Goal: Transaction & Acquisition: Purchase product/service

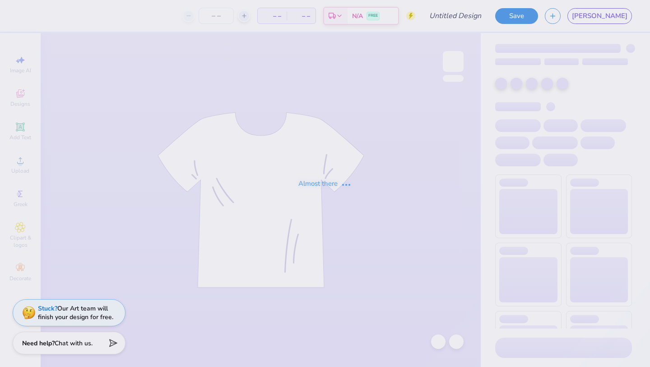
type input "TKE x Theta Hoco"
type input "12"
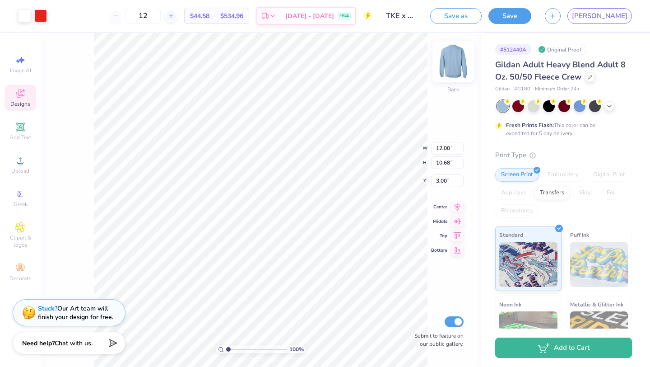
click at [447, 64] on img at bounding box center [453, 61] width 36 height 36
click at [459, 50] on div "100 % Back W 12.00 12.00 " H 10.68 10.68 " Y 3.00 3.00 " Center Middle Top Bott…" at bounding box center [261, 200] width 440 height 334
click at [455, 63] on img at bounding box center [453, 61] width 36 height 36
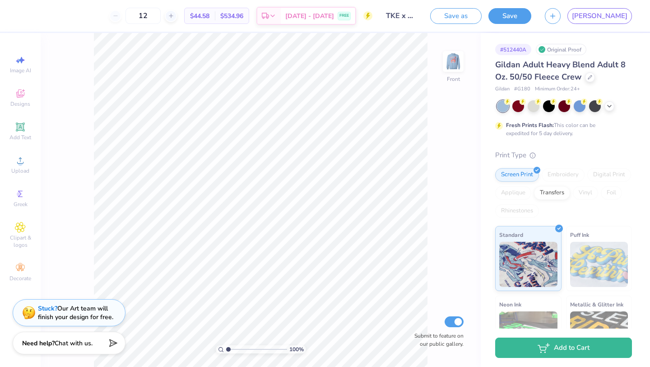
click at [457, 56] on img at bounding box center [453, 61] width 18 height 18
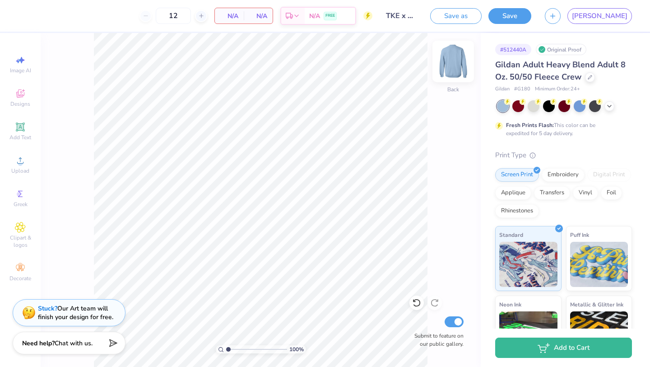
click at [447, 65] on img at bounding box center [453, 61] width 36 height 36
click at [459, 52] on img at bounding box center [453, 61] width 36 height 36
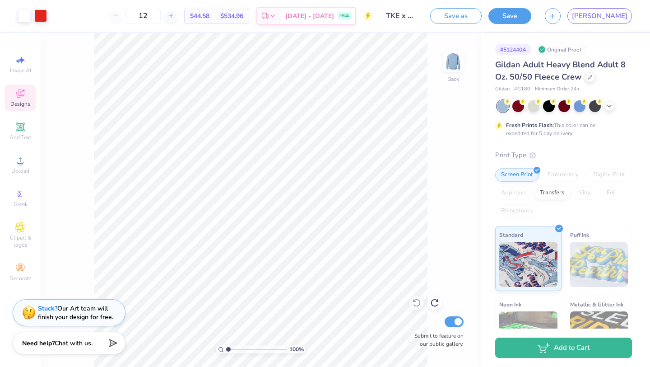
click at [26, 92] on div "Designs" at bounding box center [21, 97] width 32 height 27
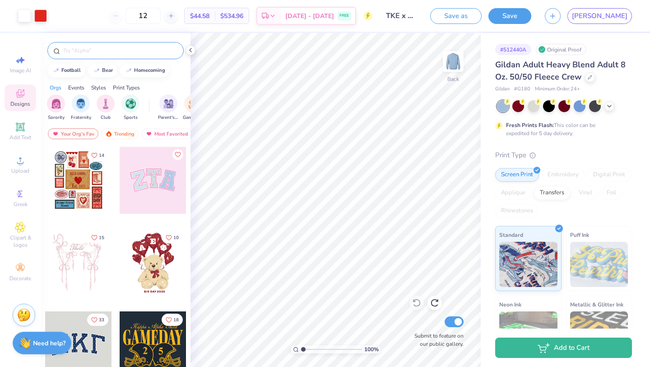
click at [122, 52] on input "text" at bounding box center [120, 50] width 116 height 9
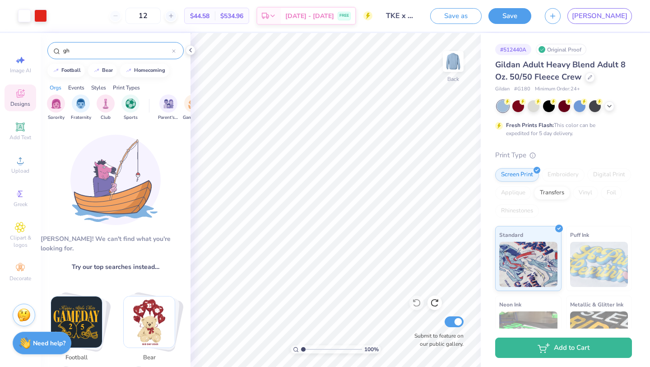
type input "g"
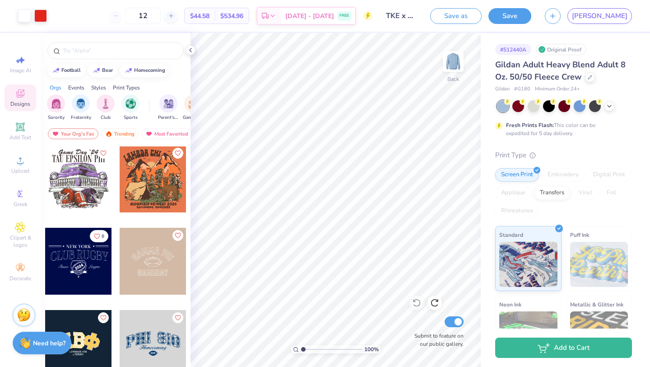
scroll to position [1888, 0]
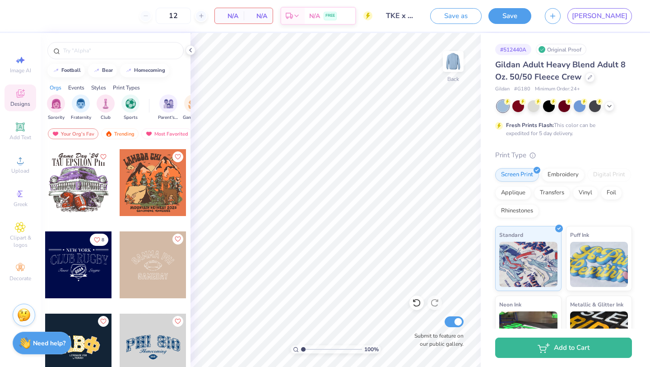
click at [174, 187] on div at bounding box center [153, 182] width 67 height 67
click at [452, 64] on img at bounding box center [453, 61] width 36 height 36
click at [141, 176] on div at bounding box center [153, 182] width 67 height 67
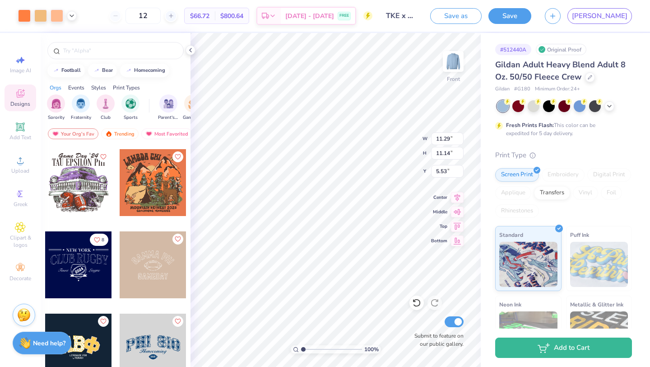
type input "5.53"
type input "12.34"
type input "12.18"
type input "6.01"
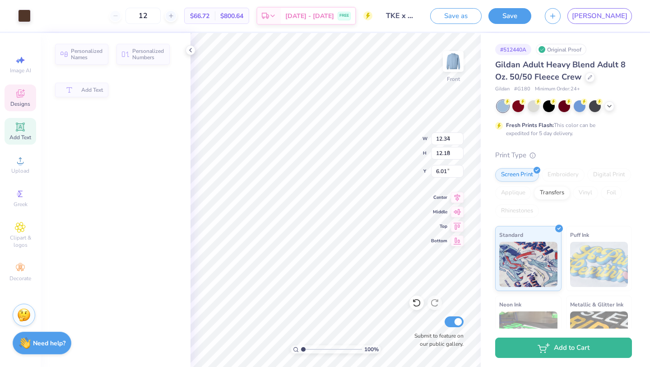
type input "7.91"
type input "2.72"
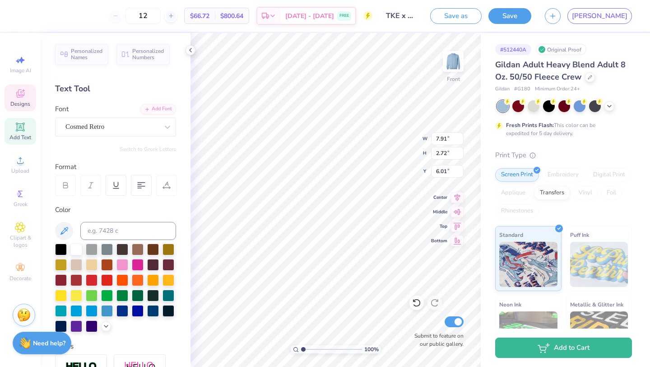
scroll to position [0, 0]
type input "12.00"
type input "10.10"
type input "5.96"
type textarea "Homecoming 2025"
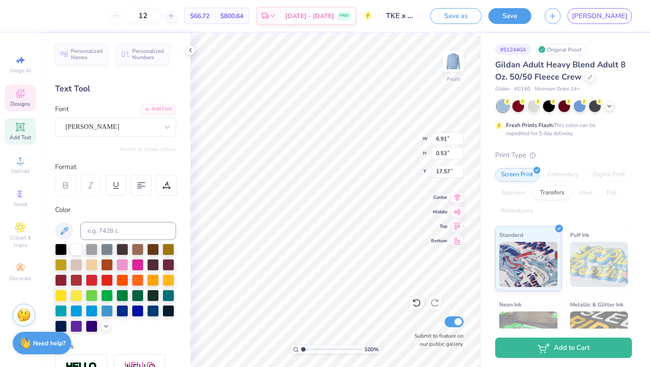
scroll to position [0, 5]
type textarea "E"
type input "6.86"
type input "0.64"
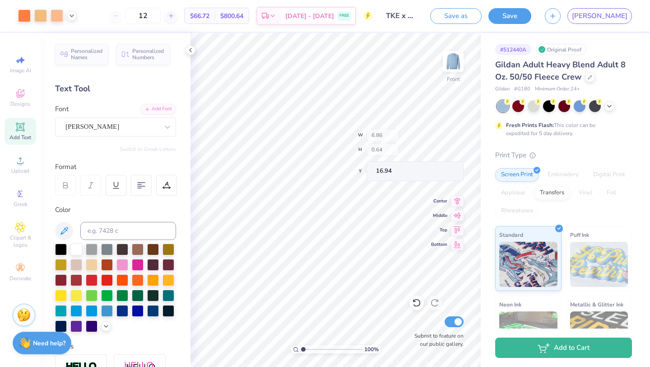
type input "16.94"
type input "17.62"
type input "9.36"
type input "0.87"
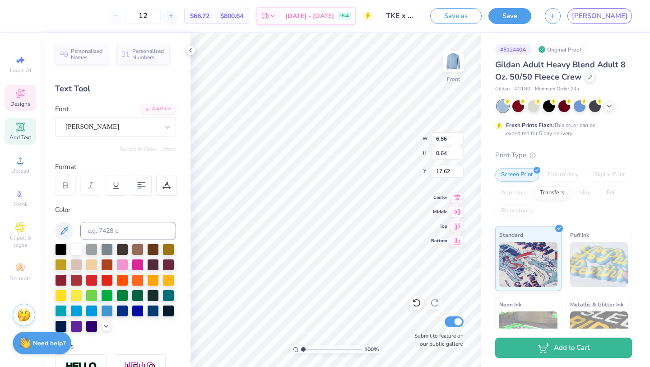
type input "17.70"
type input "11.25"
type input "1.05"
type input "17.54"
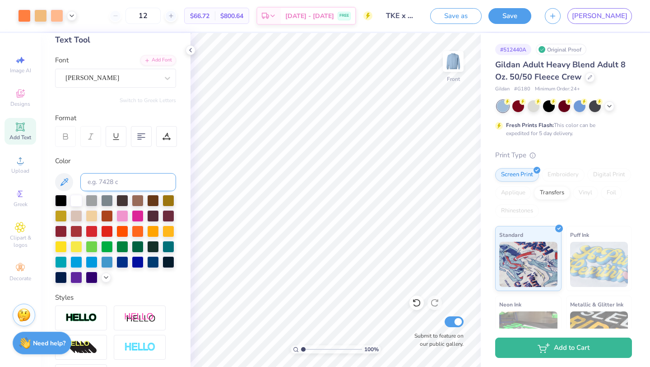
scroll to position [0, 0]
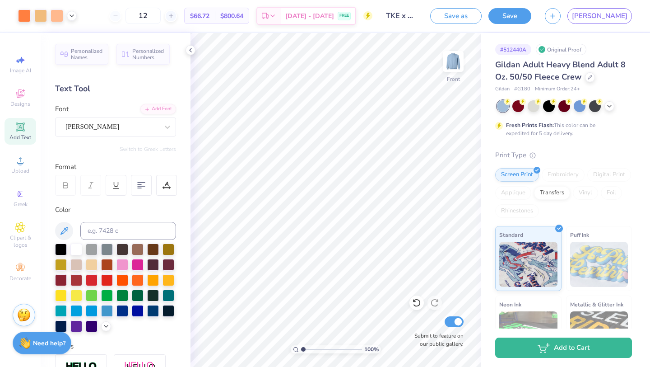
click at [18, 122] on icon at bounding box center [20, 126] width 11 height 11
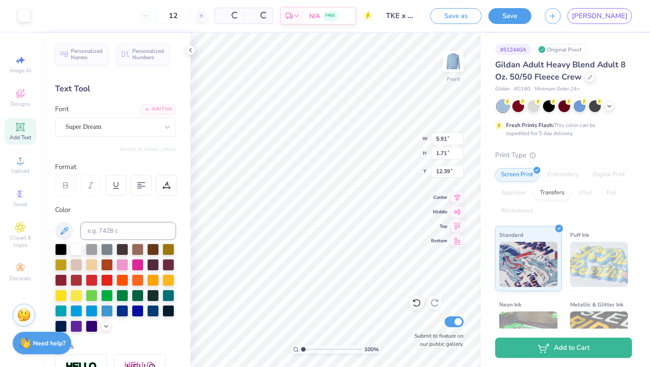
click at [18, 123] on icon at bounding box center [20, 126] width 9 height 9
type input "3.00"
type textarea "Tau kappa epsilon Theta Phi alpha"
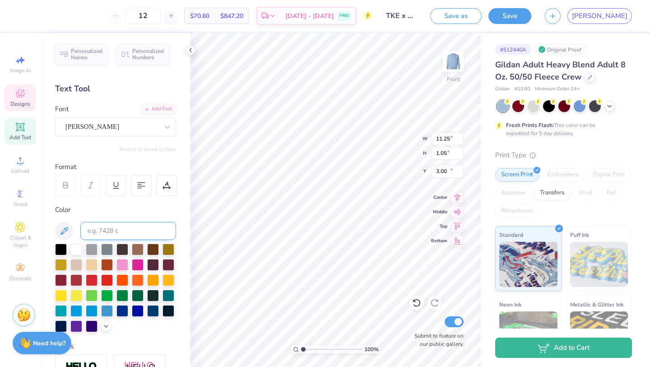
type input "11.25"
type input "1.05"
type input "17.54"
type input "14.61"
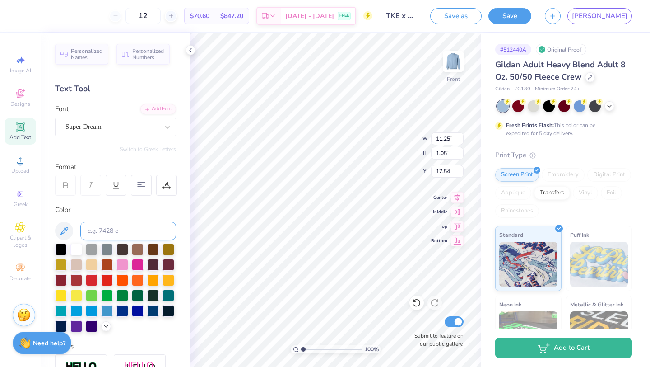
type input "3.80"
type input "1.95"
click at [63, 251] on div at bounding box center [61, 248] width 12 height 12
click at [169, 247] on div at bounding box center [169, 248] width 12 height 12
click at [78, 263] on div at bounding box center [76, 264] width 12 height 12
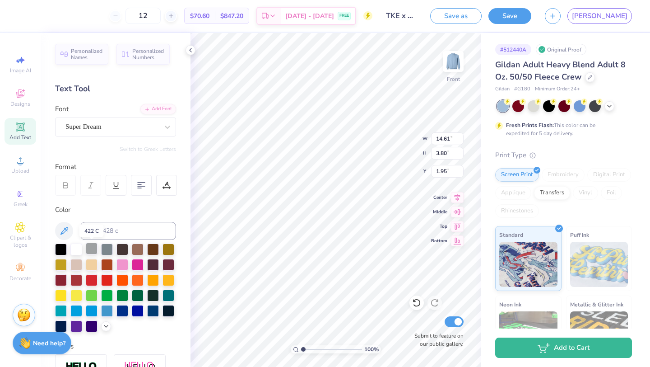
click at [93, 246] on div at bounding box center [92, 248] width 12 height 12
click at [104, 246] on div at bounding box center [107, 248] width 12 height 12
click at [123, 247] on div at bounding box center [123, 248] width 12 height 12
click at [168, 249] on div at bounding box center [169, 248] width 12 height 12
click at [152, 250] on div at bounding box center [153, 248] width 12 height 12
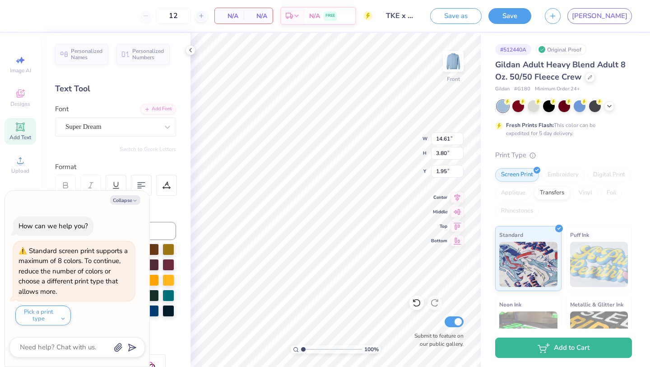
type textarea "x"
type input "12.81"
type input "3.33"
type textarea "x"
type input "2.38"
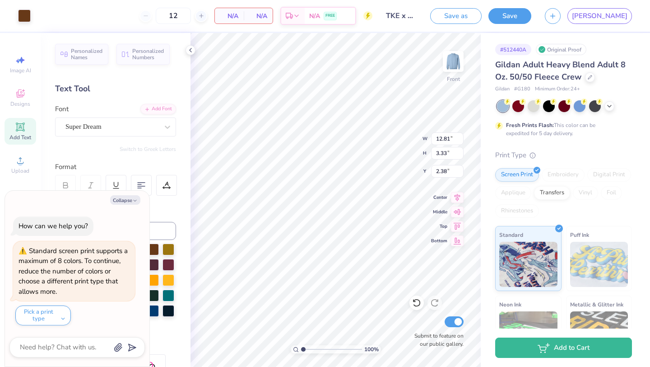
scroll to position [0, 3]
type textarea "x"
type textarea "Tau kappa epsilon Theta Phi alpha"
type textarea "x"
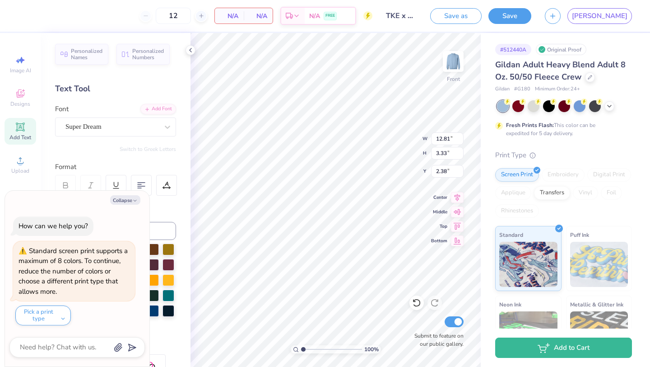
type input "5.22"
type input "1.44"
type textarea "x"
type input "1.20"
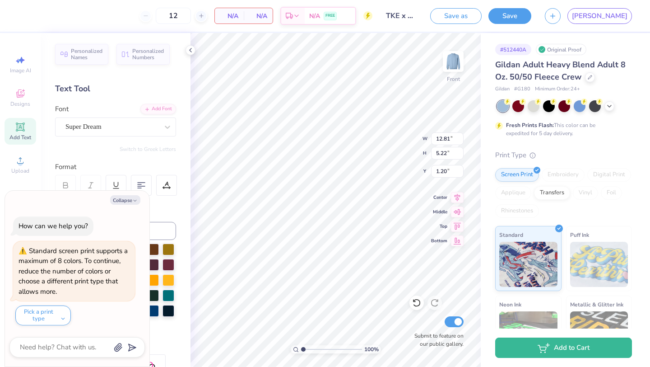
type textarea "x"
type textarea "Tau kappa epsilon Theta Phi alpha"
type textarea "x"
type textarea "Tau kappa epsilon Theta Phi alpha"
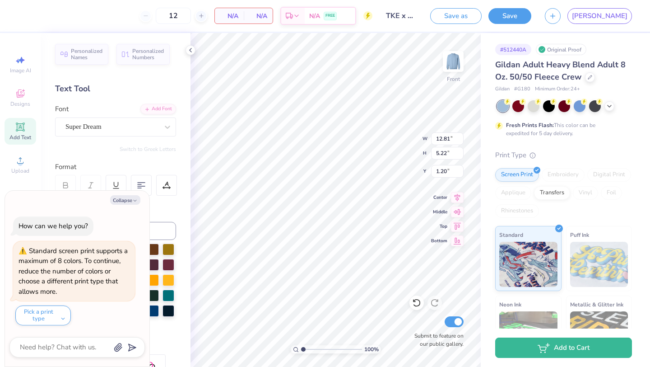
type textarea "x"
type textarea "Tau kappa epsilon Theta Phi alpha"
type textarea "x"
type textarea "Tau kappa epsilon Theta Phi alpha"
type textarea "x"
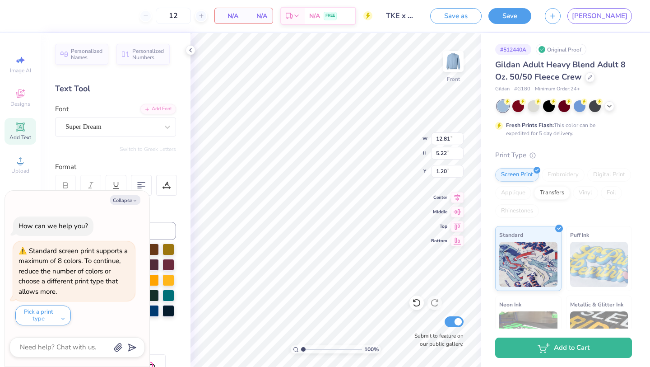
type textarea "Tau kappa epsilon X Theta Phi alpha"
click at [400, 129] on div "100 % Front W 12.81 12.81 " H 5.22 5.22 " Y 1.20 1.20 " Center Middle Top Botto…" at bounding box center [336, 200] width 290 height 334
type textarea "x"
type input "10.64"
type input "4.33"
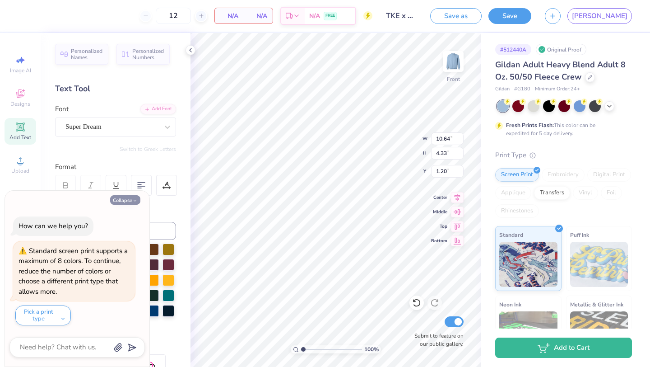
click at [132, 199] on icon "button" at bounding box center [134, 200] width 5 height 5
type textarea "x"
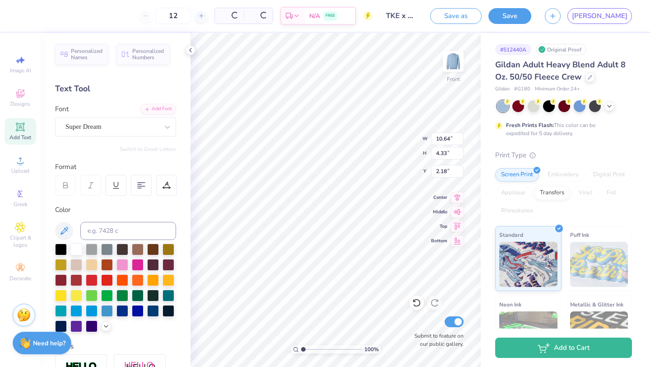
type input "2.18"
type input "10.69"
type input "4.35"
type input "3.25"
type input "11.43"
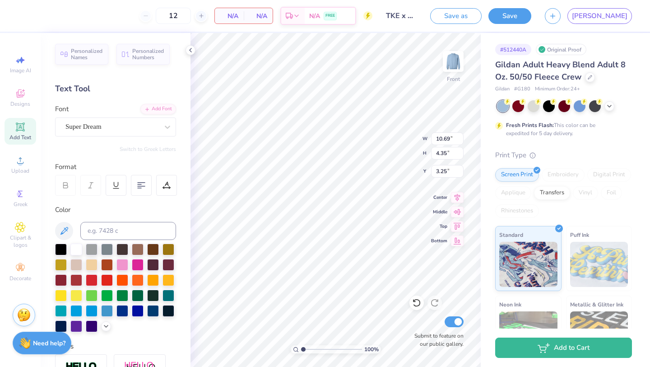
type input "4.65"
type input "2.96"
type input "2.47"
type input "5.91"
type input "1.71"
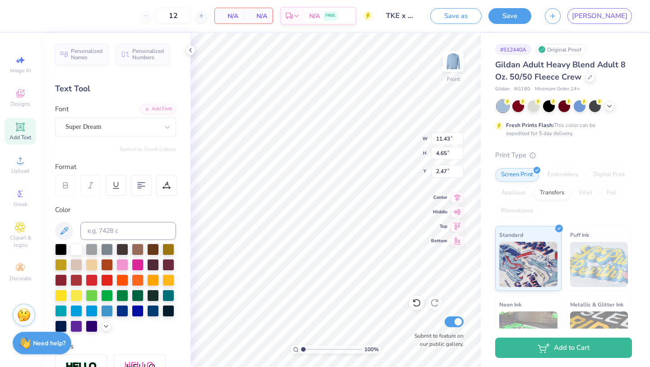
type input "12.39"
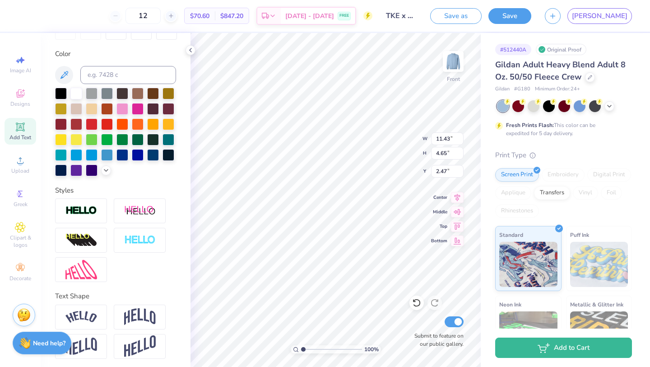
scroll to position [158, 0]
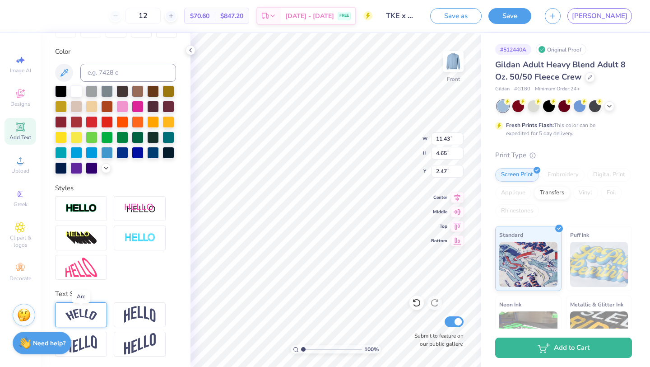
click at [96, 313] on img at bounding box center [81, 314] width 32 height 12
type input "14.61"
type input "4.73"
type input "2.43"
click at [106, 302] on icon at bounding box center [105, 303] width 5 height 5
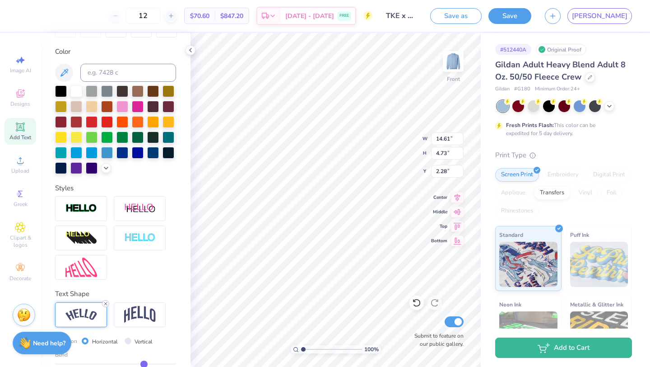
scroll to position [0, 2]
click at [82, 315] on img at bounding box center [81, 314] width 32 height 12
type input "14.61"
type input "4.73"
type input "2.28"
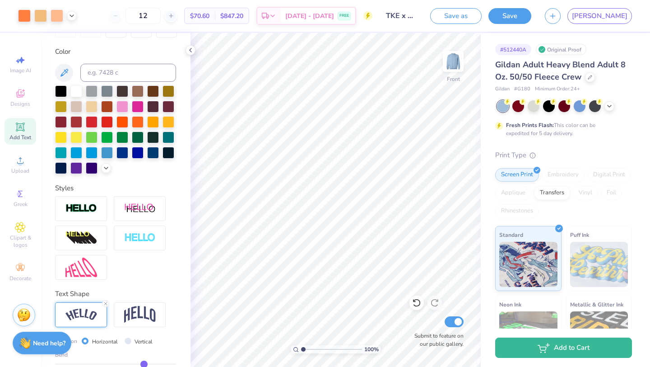
click at [89, 310] on img at bounding box center [81, 314] width 32 height 12
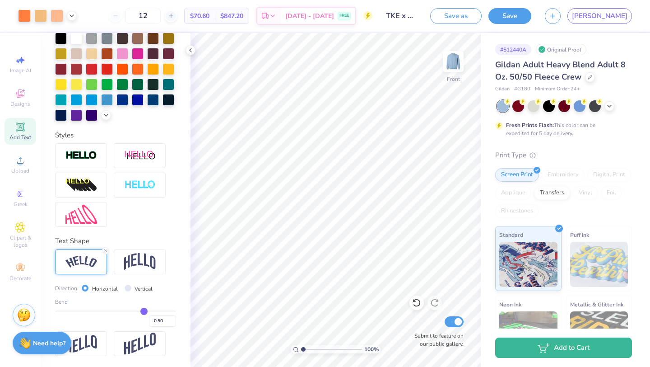
type input "0.47"
type input "0.43"
type input "0.38"
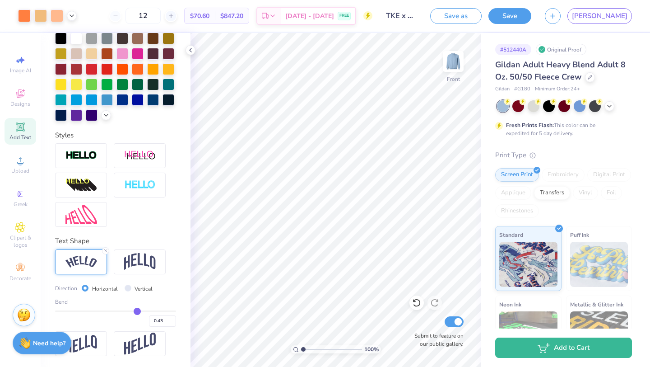
type input "0.38"
type input "0.32"
type input "0.26"
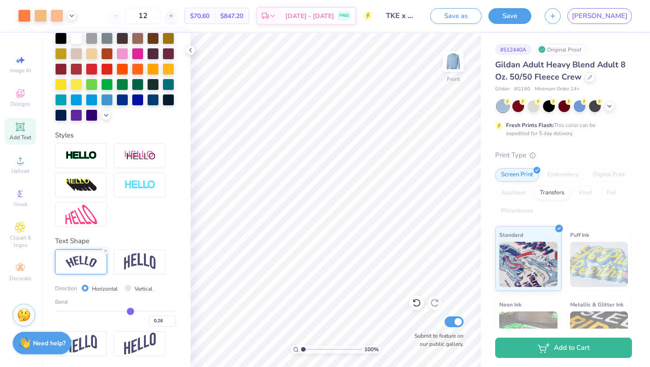
type input "0.2"
type input "0.20"
type input "0.15"
type input "0.1"
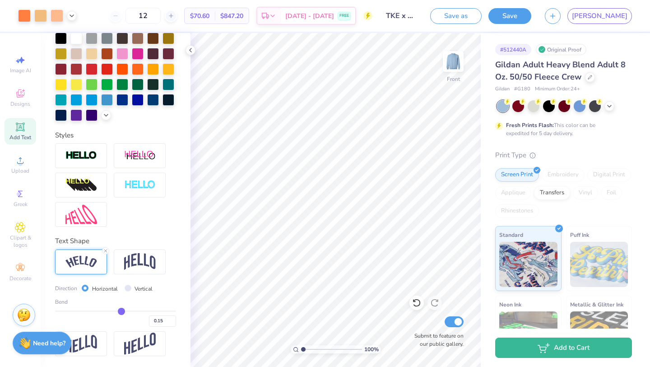
type input "0.10"
type input "0.05"
type input "0"
type input "0.00"
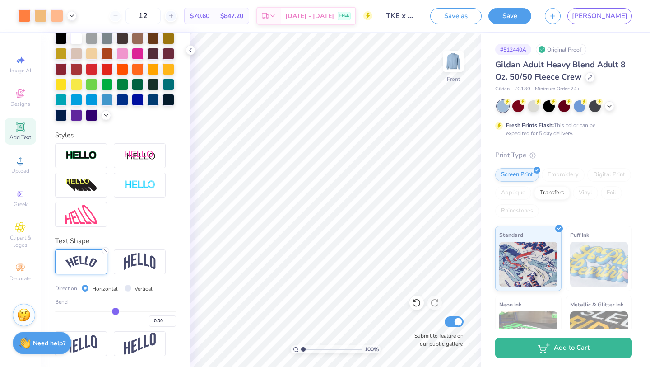
type input "-0.04"
type input "-0.08"
type input "-0.12"
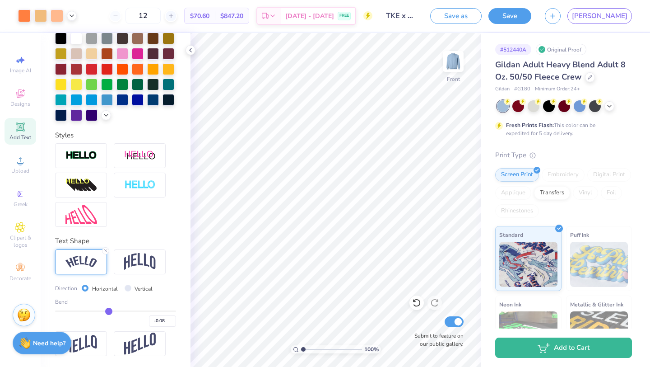
type input "-0.12"
type input "-0.17"
type input "-0.21"
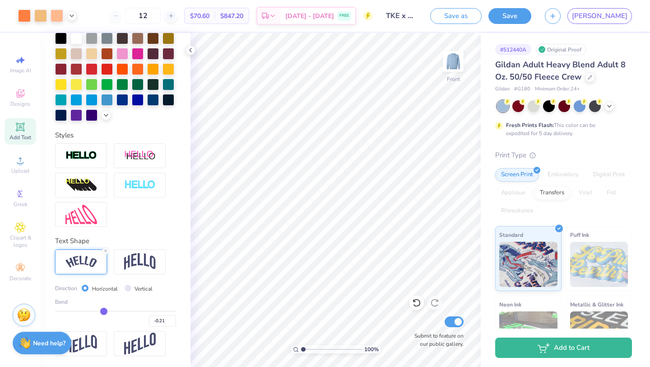
type input "-0.25"
type input "-0.28"
type input "-0.3"
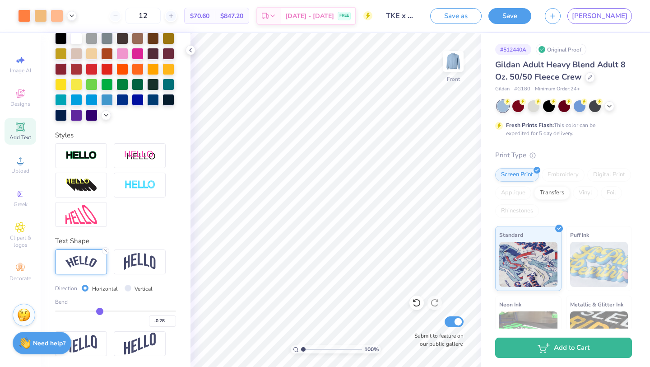
type input "-0.30"
type input "-0.32"
type input "-0.34"
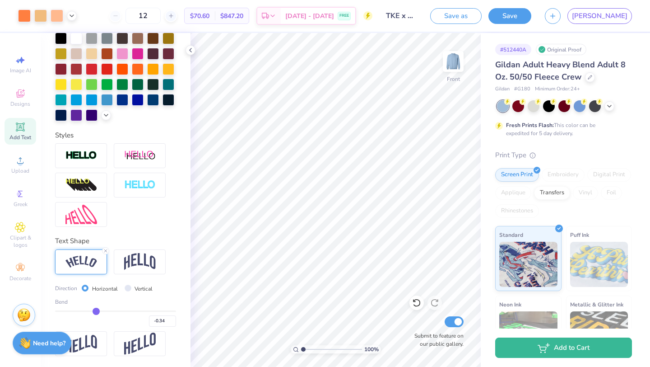
type input "-0.35"
type input "-0.37"
type input "-0.38"
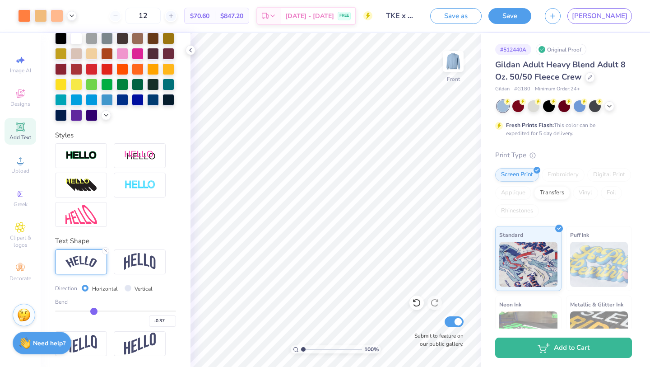
type input "-0.38"
type input "-0.4"
type input "-0.40"
type input "-0.41"
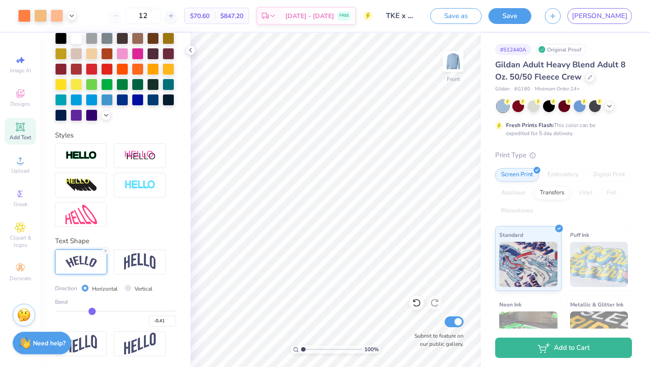
type input "-0.42"
type input "-0.43"
type input "-0.45"
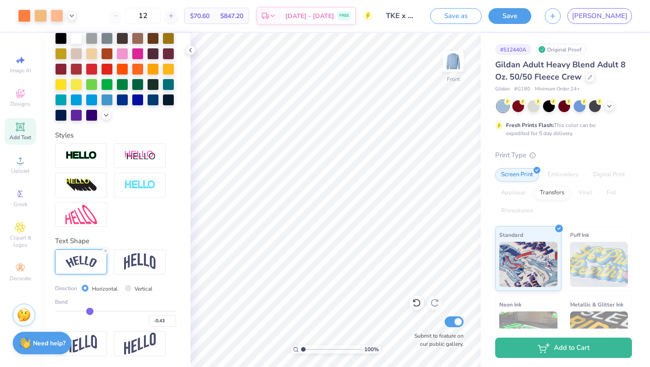
type input "-0.45"
type input "-0.49"
type input "-0.57"
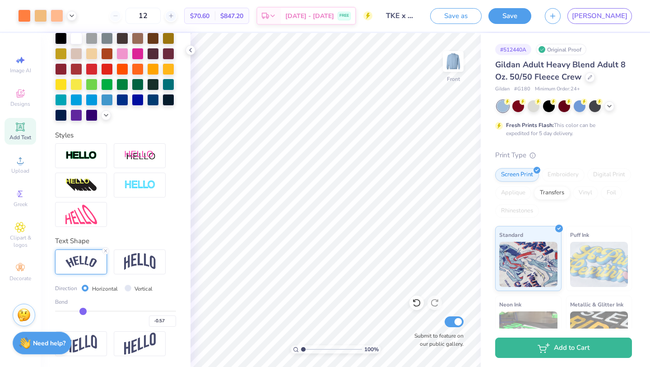
type input "-0.72"
type input "-0.9"
type input "-0.90"
type input "-1"
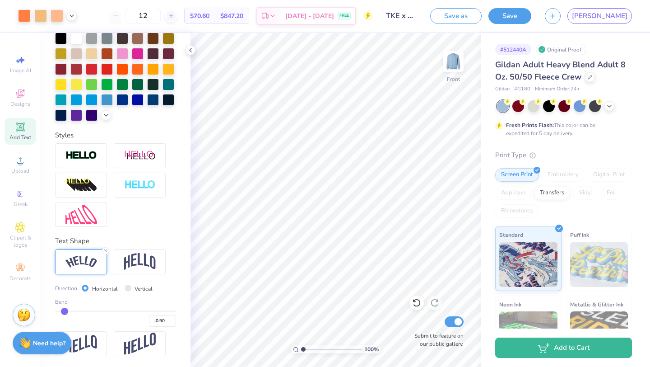
type input "-1.00"
type input "-0.67"
type input "-0.11"
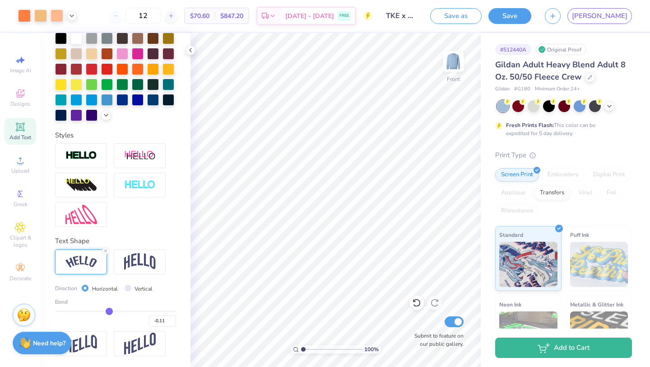
type input "0.46"
type input "0.85"
type input "1"
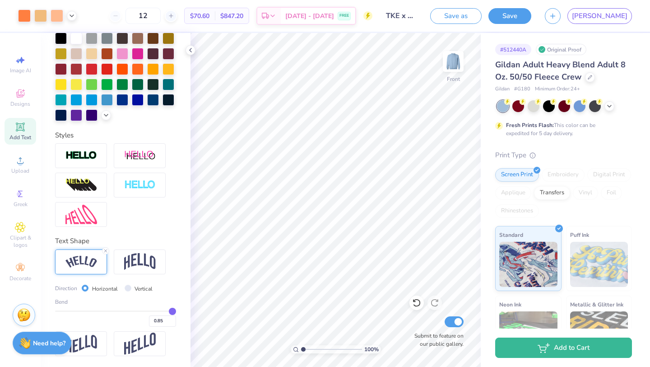
type input "1.00"
drag, startPoint x: 143, startPoint y: 309, endPoint x: 174, endPoint y: 310, distance: 31.6
click at [176, 312] on input "range" at bounding box center [115, 310] width 121 height 1
type input "0.92"
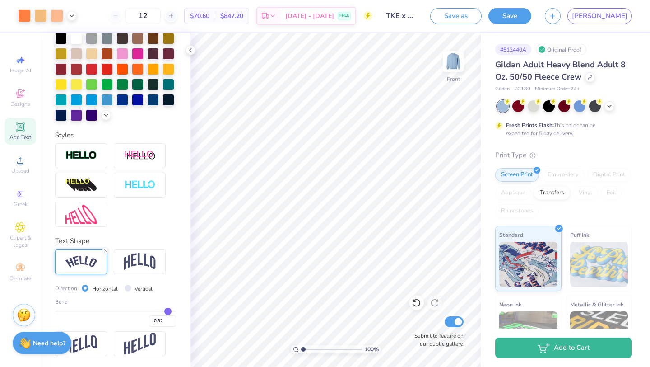
type input "0.78"
type input "0.7"
type input "0.70"
type input "0.66"
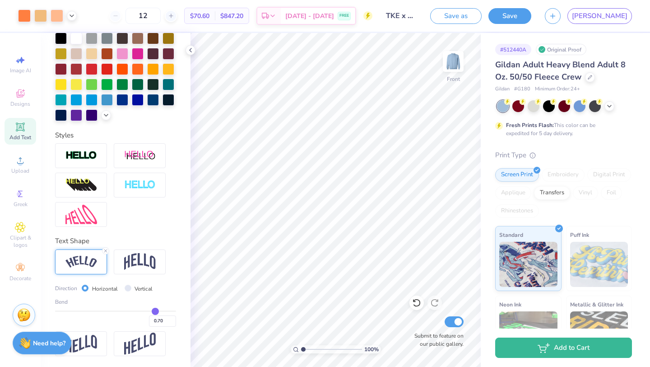
type input "0.66"
type input "0.65"
type input "0.64"
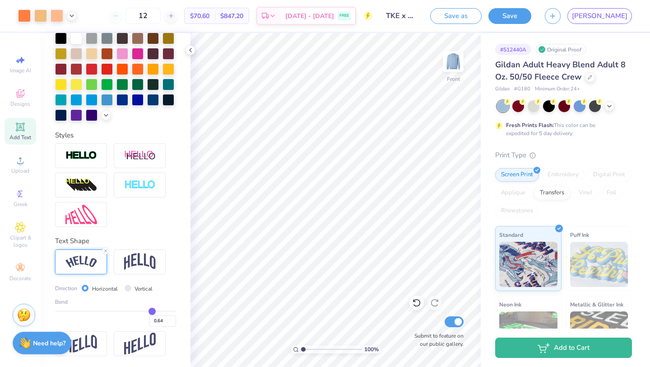
type input "0.66"
type input "0.7"
type input "0.70"
type input "0.73"
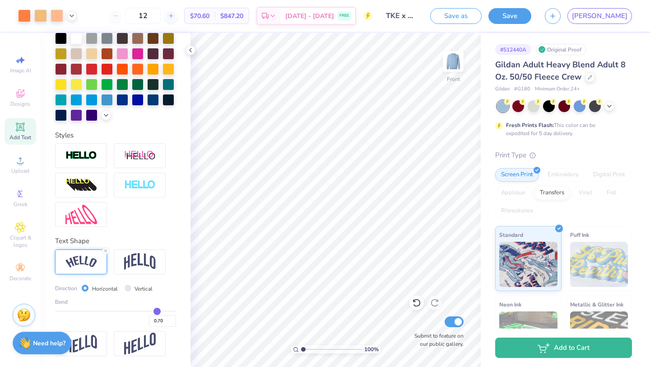
type input "0.73"
type input "0.77"
type input "0.81"
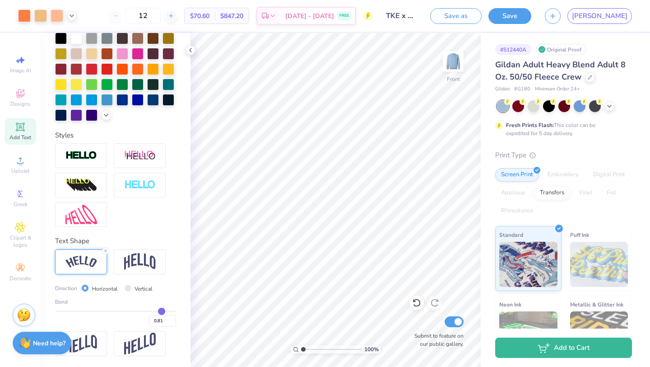
type input "0.83"
type input "0.84"
type input "0.83"
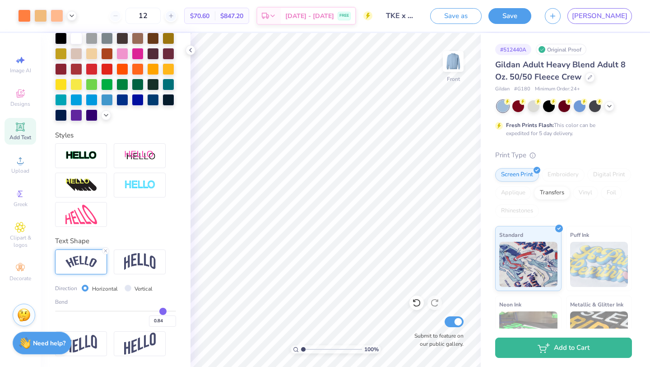
type input "0.83"
type input "0.8"
type input "0.80"
type input "0.76"
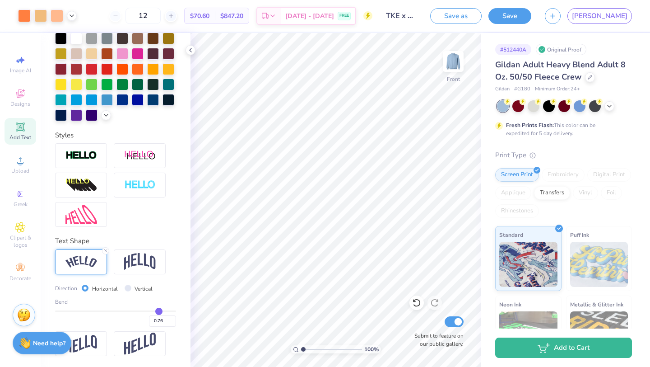
type input "0.7"
type input "0.70"
type input "0.59"
type input "0.44"
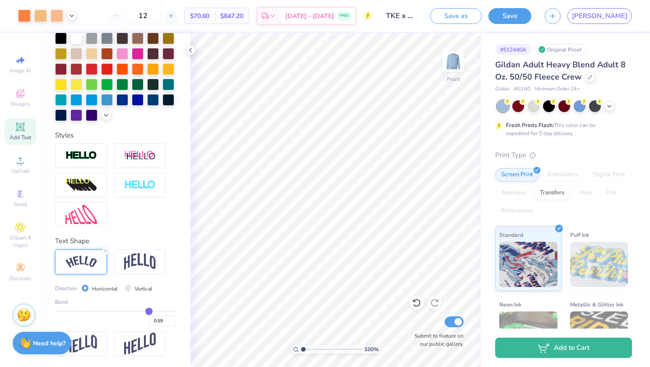
type input "0.44"
type input "0.32"
type input "0.23"
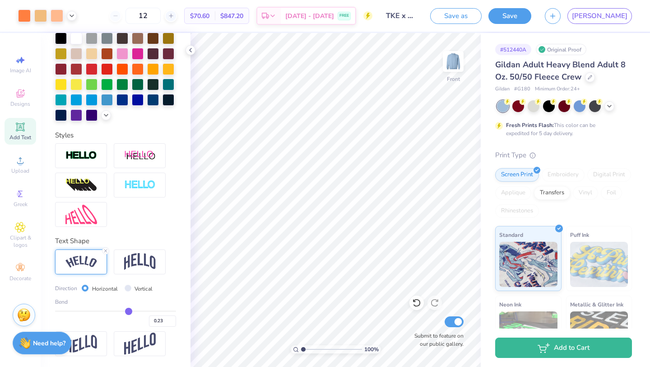
type input "0.16"
type input "0.11"
drag, startPoint x: 174, startPoint y: 310, endPoint x: 111, endPoint y: 311, distance: 63.2
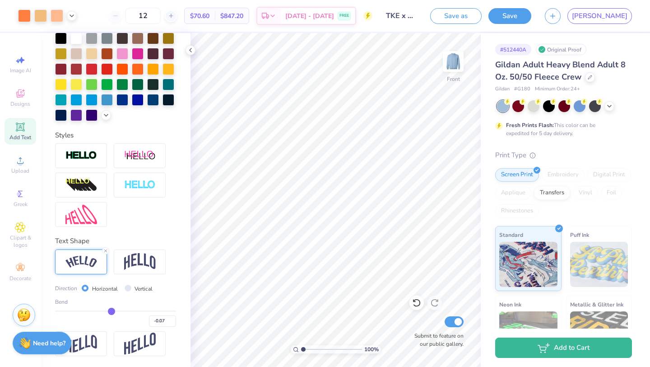
click at [112, 311] on input "range" at bounding box center [115, 310] width 121 height 1
drag, startPoint x: 111, startPoint y: 311, endPoint x: 130, endPoint y: 311, distance: 19.0
click at [130, 311] on input "range" at bounding box center [115, 310] width 121 height 1
drag, startPoint x: 130, startPoint y: 311, endPoint x: 142, endPoint y: 311, distance: 11.7
click at [141, 311] on input "range" at bounding box center [115, 310] width 121 height 1
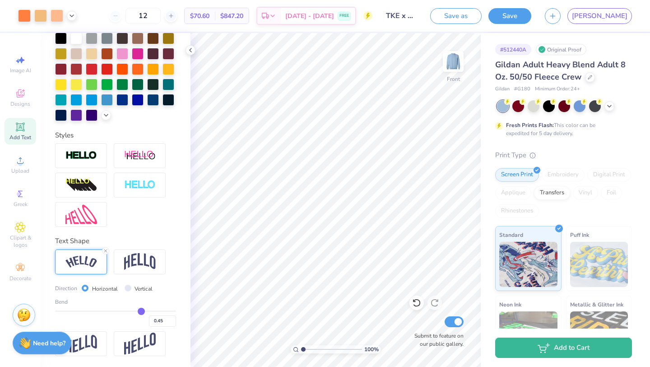
click at [124, 226] on div at bounding box center [115, 185] width 121 height 84
drag, startPoint x: 141, startPoint y: 308, endPoint x: 122, endPoint y: 308, distance: 19.0
click at [122, 310] on input "range" at bounding box center [115, 310] width 121 height 1
drag, startPoint x: 122, startPoint y: 308, endPoint x: 126, endPoint y: 308, distance: 4.5
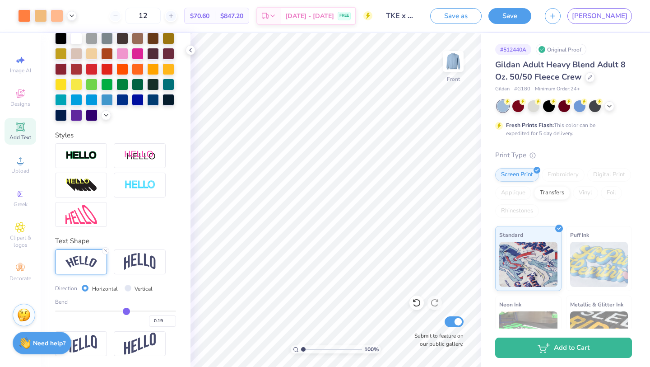
click at [126, 310] on input "range" at bounding box center [115, 310] width 121 height 1
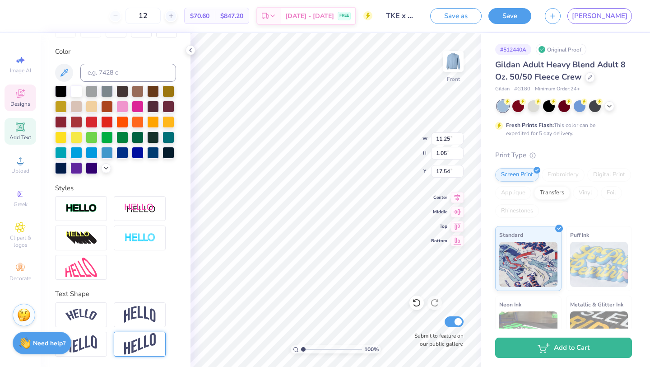
click at [124, 339] on img at bounding box center [140, 344] width 32 height 22
click at [131, 312] on img at bounding box center [140, 314] width 32 height 17
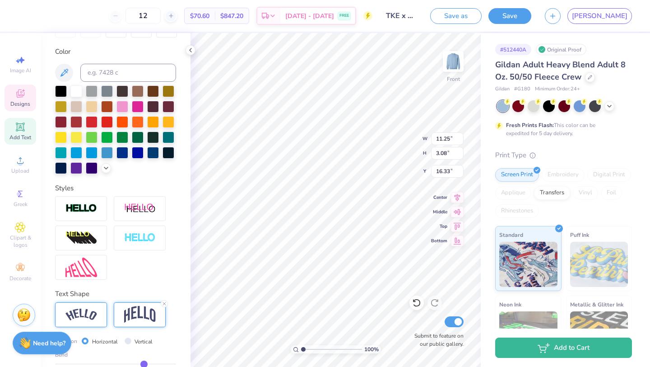
click at [92, 320] on div at bounding box center [81, 314] width 52 height 25
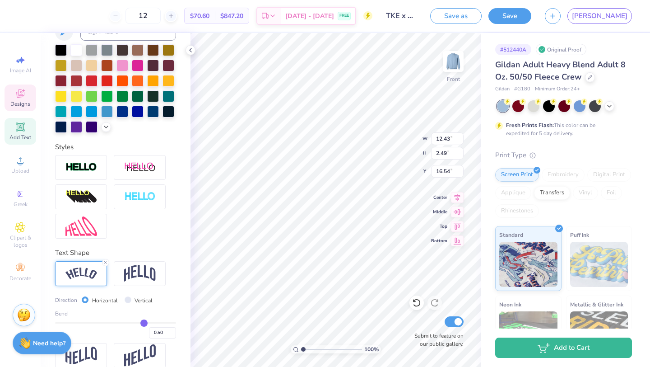
scroll to position [211, 0]
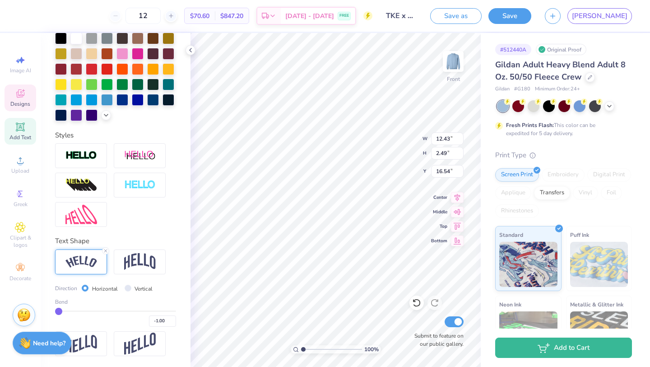
drag, startPoint x: 144, startPoint y: 308, endPoint x: 40, endPoint y: 309, distance: 104.3
click at [55, 310] on input "range" at bounding box center [115, 310] width 121 height 1
click at [106, 250] on line at bounding box center [105, 250] width 3 height 3
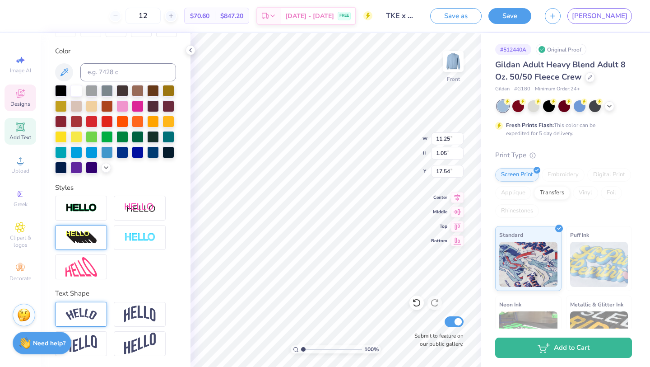
scroll to position [158, 0]
click at [172, 255] on div at bounding box center [115, 238] width 121 height 84
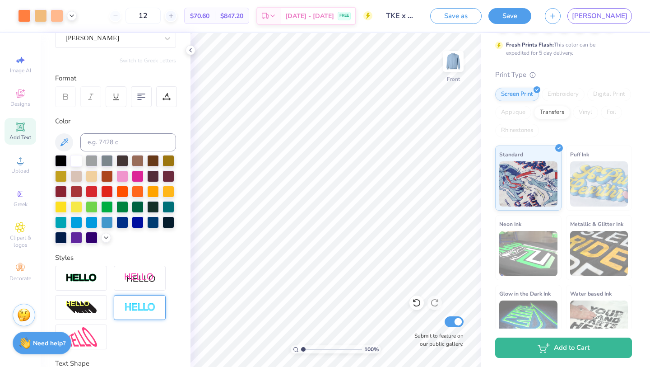
scroll to position [0, 0]
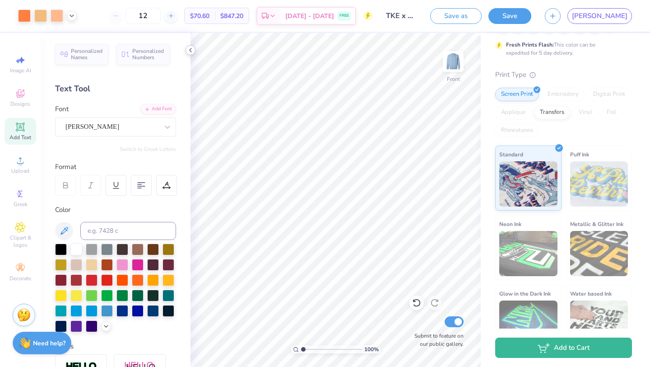
click at [188, 48] on icon at bounding box center [190, 50] width 7 height 7
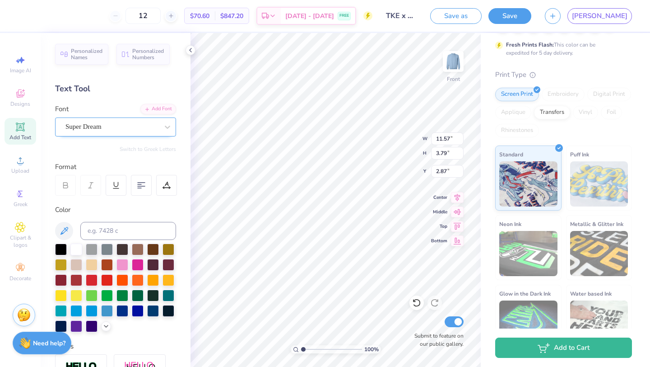
click at [120, 131] on div "Super Dream" at bounding box center [112, 127] width 95 height 14
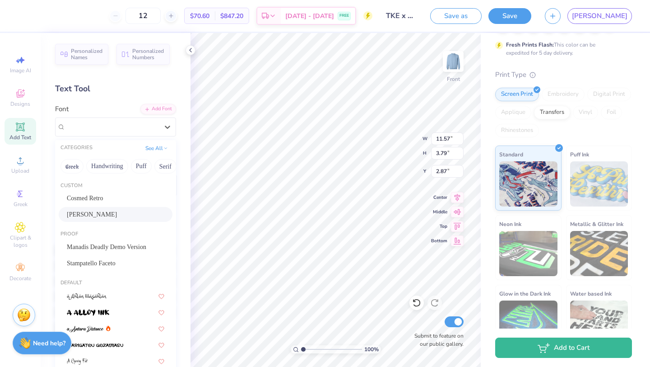
click at [116, 214] on div "[PERSON_NAME]" at bounding box center [116, 214] width 98 height 9
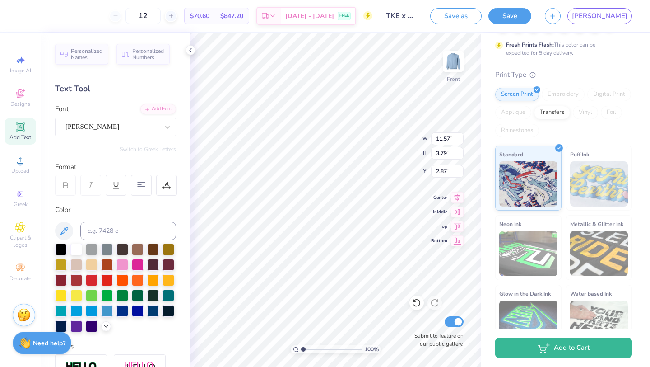
click at [169, 167] on div "Format" at bounding box center [116, 167] width 122 height 10
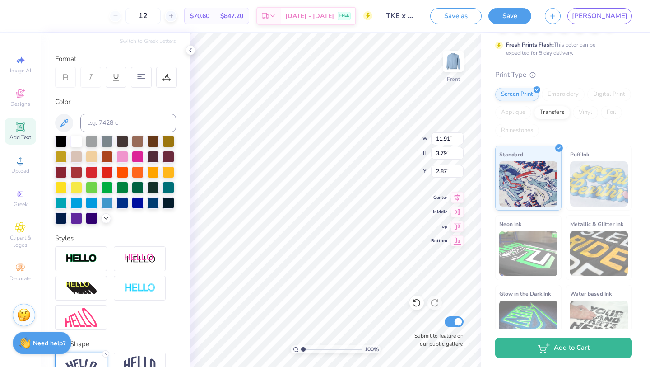
scroll to position [158, 0]
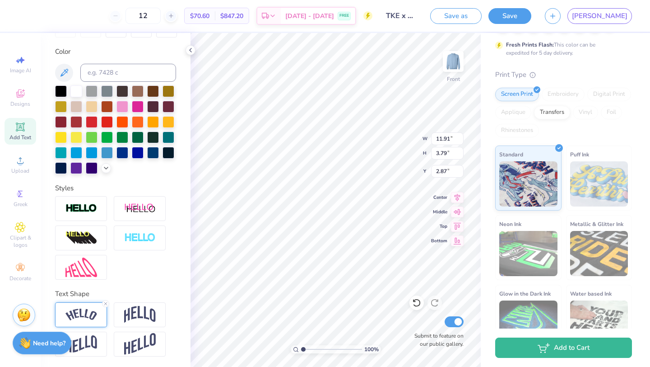
click at [95, 314] on img at bounding box center [81, 314] width 32 height 12
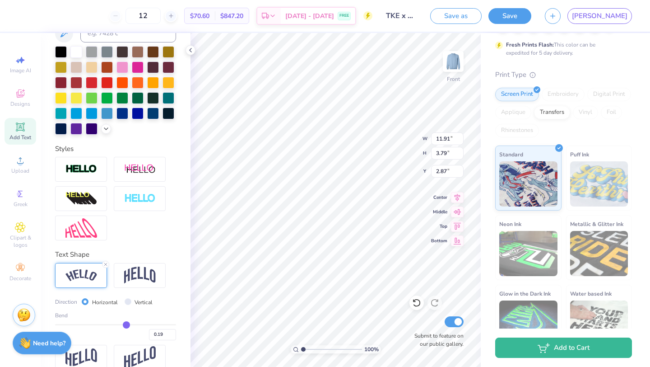
scroll to position [211, 0]
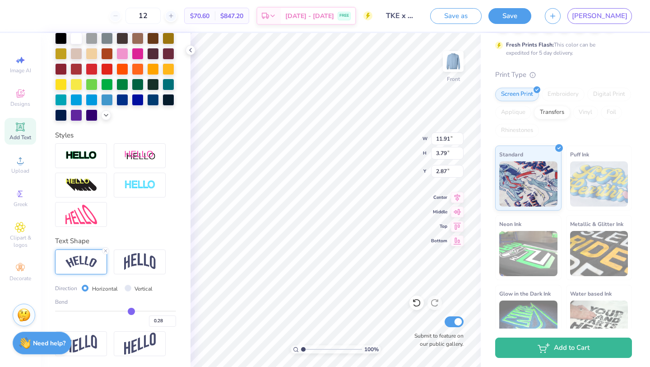
drag, startPoint x: 125, startPoint y: 309, endPoint x: 131, endPoint y: 309, distance: 6.3
click at [131, 310] on input "range" at bounding box center [115, 310] width 121 height 1
click at [181, 182] on div "Personalized Names Personalized Numbers Text Tool Add Font Font Masa Groovy Swi…" at bounding box center [116, 200] width 150 height 334
